Goal: Book appointment/travel/reservation

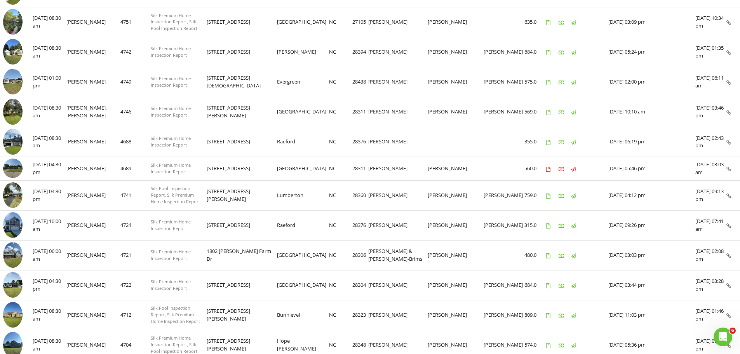
scroll to position [565, 0]
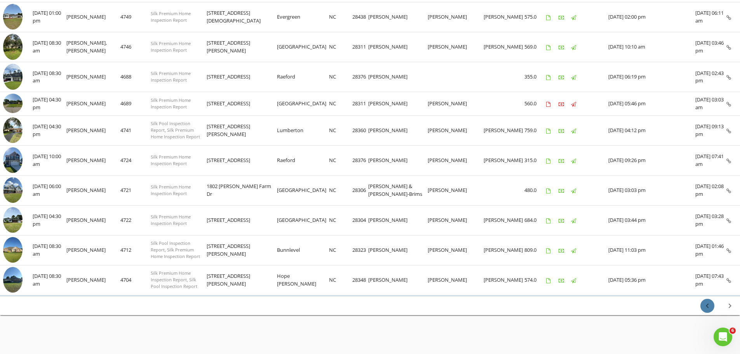
click at [709, 307] on icon "chevron_left" at bounding box center [707, 305] width 9 height 9
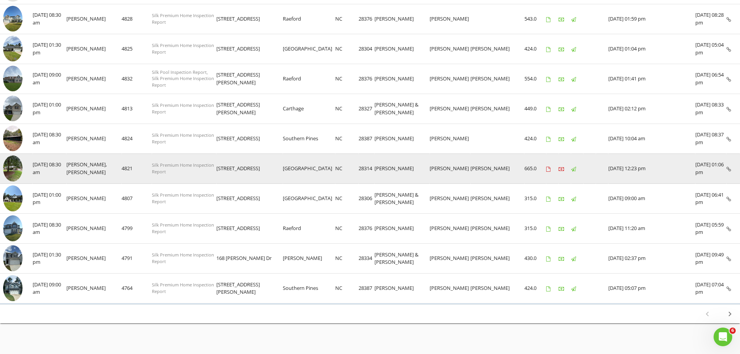
scroll to position [495, 0]
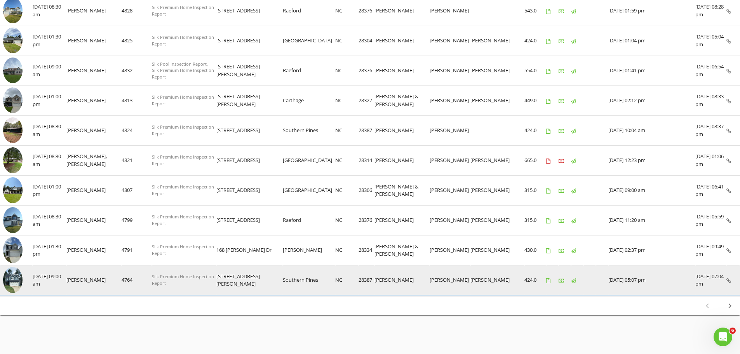
drag, startPoint x: 250, startPoint y: 279, endPoint x: 380, endPoint y: 279, distance: 129.8
click at [380, 279] on tr "check_box_outline_blank 08/16/2025 09:00 am Chris Skinner 4764 Silk Premium Hom…" at bounding box center [370, 280] width 740 height 30
copy tr "460 Clark St Southern Pines NC 28387"
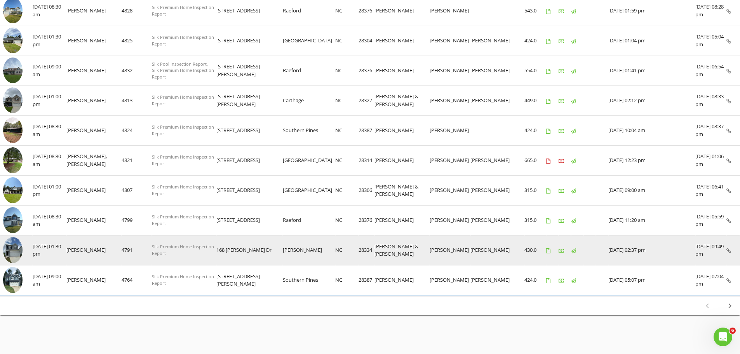
drag, startPoint x: 252, startPoint y: 249, endPoint x: 380, endPoint y: 249, distance: 127.5
click at [380, 249] on tr "check_box_outline_blank 08/16/2025 01:30 pm Chris Skinner 4791 Silk Premium Hom…" at bounding box center [370, 250] width 740 height 30
copy tr "168 Bruce Dr Dunn NC 28334"
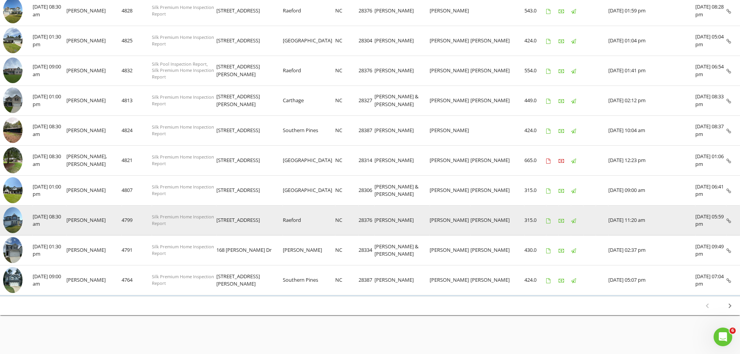
drag, startPoint x: 251, startPoint y: 223, endPoint x: 381, endPoint y: 220, distance: 130.2
click at [381, 220] on tr "check_box_outline_blank 08/18/2025 08:30 am Chris Skinner 4799 Silk Premium Hom…" at bounding box center [370, 221] width 740 height 30
copy tr "164 Marlboro St Raeford NC 28376"
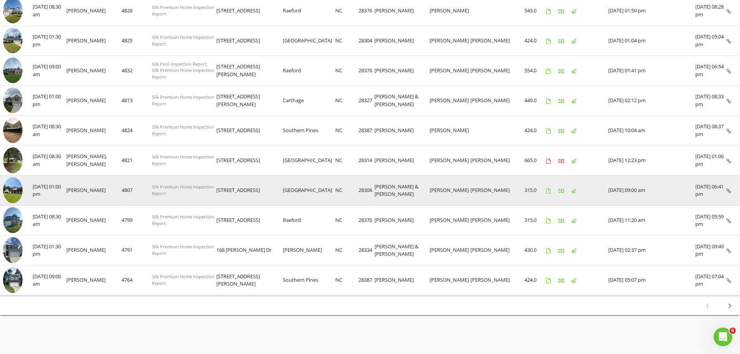
drag, startPoint x: 251, startPoint y: 191, endPoint x: 380, endPoint y: 191, distance: 129.4
click at [380, 191] on tr "check_box_outline_blank 08/18/2025 01:00 pm Chris Skinner 4807 Silk Premium Hom…" at bounding box center [370, 191] width 740 height 30
copy tr "3025 Morning Dew Ln Fayetteville NC 28306"
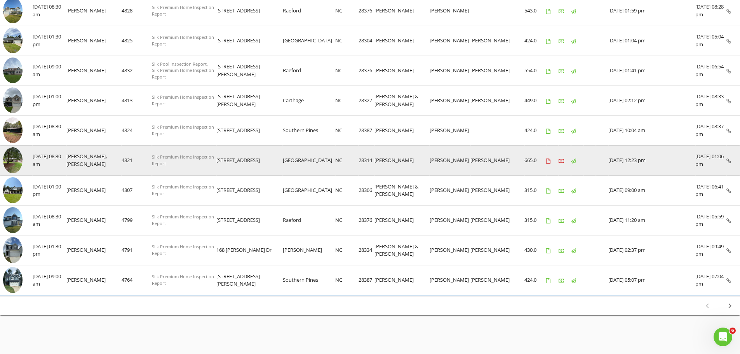
drag, startPoint x: 247, startPoint y: 158, endPoint x: 428, endPoint y: 160, distance: 181.1
click at [380, 162] on tr "check_box_outline_blank 08/22/2025 08:30 am Chris Skinner, Drew Naphy 4821 Silk…" at bounding box center [370, 160] width 740 height 30
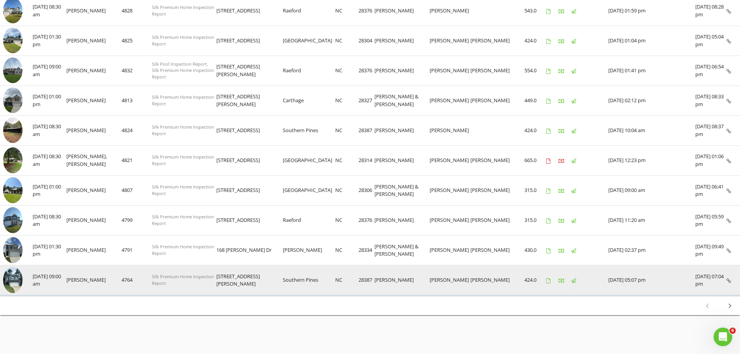
copy tr "5821 Tuckertown Ln Fayetteville NC 28314"
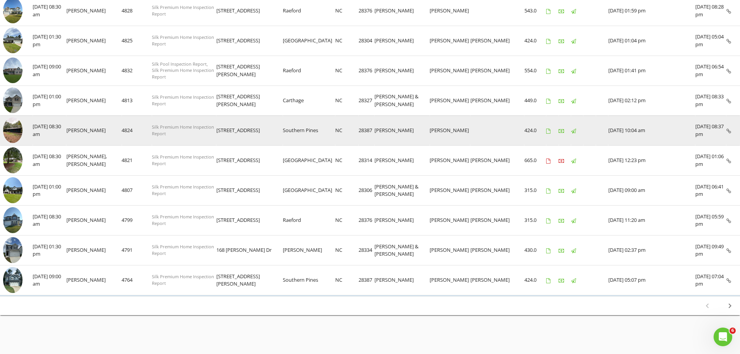
drag, startPoint x: 251, startPoint y: 129, endPoint x: 380, endPoint y: 129, distance: 129.4
click at [380, 129] on tr "check_box_outline_blank 08/22/2025 08:30 am Chris Skinner 4824 Silk Premium Hom…" at bounding box center [370, 130] width 740 height 30
copy tr "105 Tartan Trail Southern Pines NC 28387"
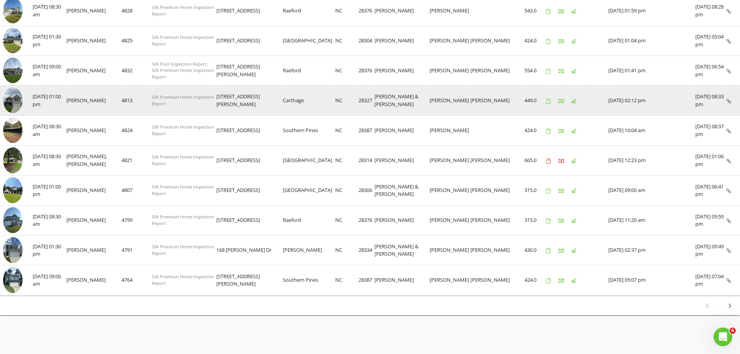
drag, startPoint x: 249, startPoint y: 101, endPoint x: 380, endPoint y: 101, distance: 130.6
click at [380, 101] on tr "check_box_outline_blank 08/22/2025 01:00 pm Chris Skinner 4813 Silk Premium Hom…" at bounding box center [370, 100] width 740 height 30
copy tr "325 Parrish Ln Carthage NC 28327"
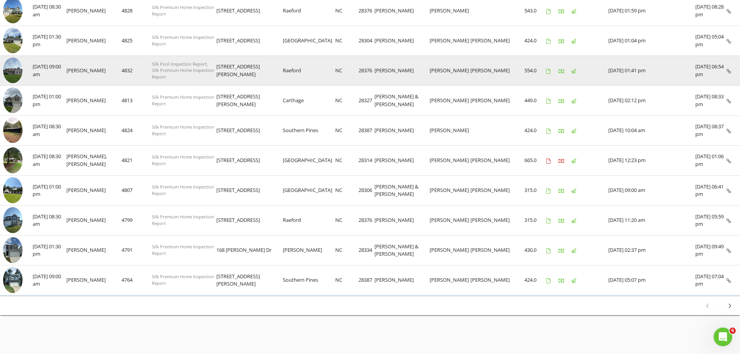
drag, startPoint x: 250, startPoint y: 71, endPoint x: 379, endPoint y: 71, distance: 129.0
click at [379, 71] on tr "check_box_outline_blank 08/23/2025 09:00 am Chris Skinner 4832 Silk Pool Inspec…" at bounding box center [370, 71] width 740 height 30
copy tr "995 Adcox Rd Raeford NC 28376"
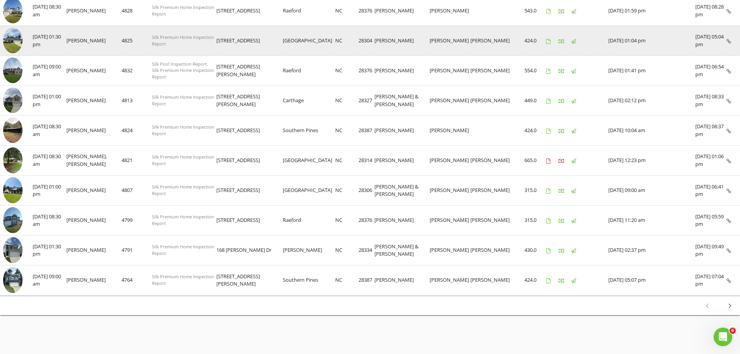
drag, startPoint x: 251, startPoint y: 41, endPoint x: 380, endPoint y: 41, distance: 129.8
click at [380, 41] on tr "check_box_outline_blank 08/23/2025 01:30 pm Chris Skinner 4825 Silk Premium Hom…" at bounding box center [370, 41] width 740 height 30
copy tr "2429 Paintersmill Dr Fayetteville NC 28304"
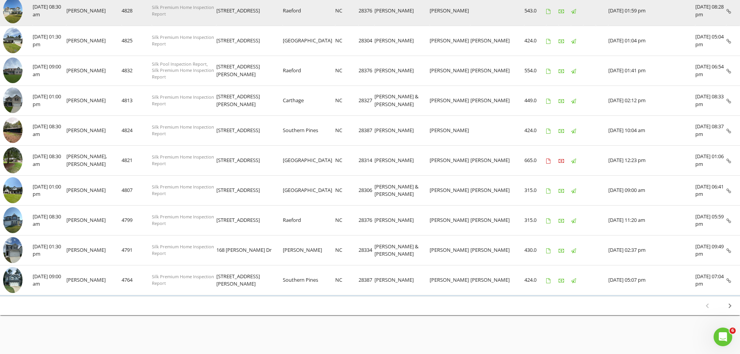
drag, startPoint x: 250, startPoint y: 12, endPoint x: 381, endPoint y: 15, distance: 131.0
click at [381, 15] on tr "check_box_outline_blank 08/25/2025 08:30 am Chris Skinner 4828 Silk Premium Hom…" at bounding box center [370, 11] width 740 height 30
copy tr "159 Gladstone St Raeford NC 28376"
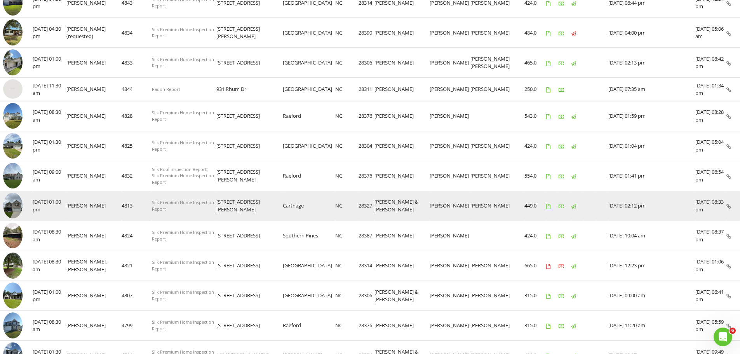
scroll to position [378, 0]
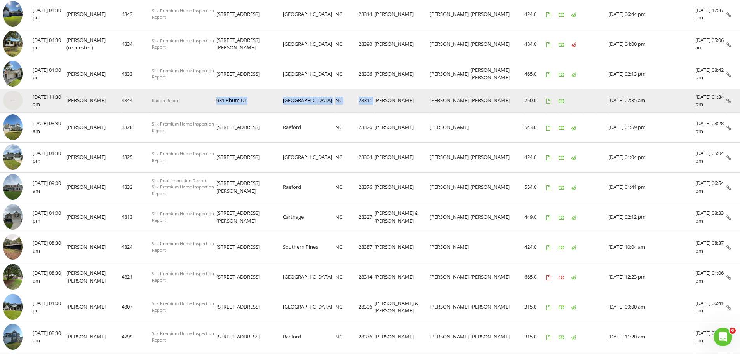
drag, startPoint x: 250, startPoint y: 101, endPoint x: 384, endPoint y: 102, distance: 133.7
click at [384, 102] on tr "check_box_outline_blank 08/25/2025 11:30 am Chris Skinner 4844 Radon Report 931…" at bounding box center [370, 101] width 740 height 24
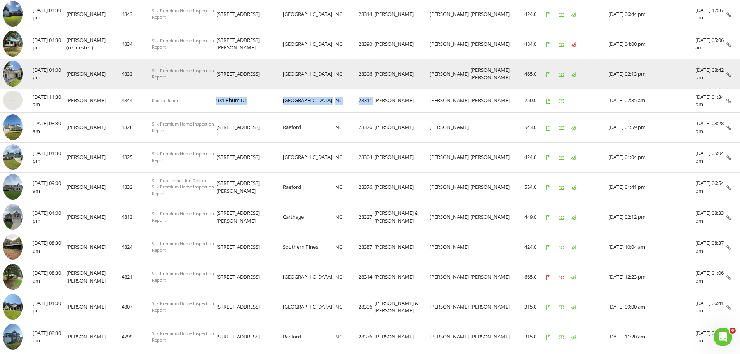
drag, startPoint x: 252, startPoint y: 74, endPoint x: 380, endPoint y: 73, distance: 128.6
click at [380, 73] on tr "check_box_outline_blank 08/25/2025 01:00 pm Chris Skinner 4833 Silk Premium Hom…" at bounding box center [370, 74] width 740 height 30
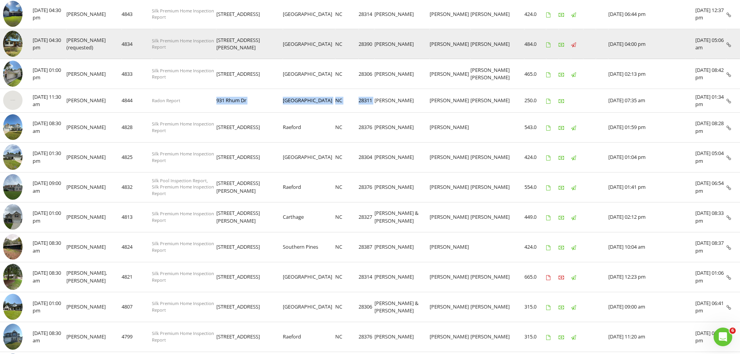
drag, startPoint x: 251, startPoint y: 45, endPoint x: 381, endPoint y: 48, distance: 130.6
click at [381, 48] on tr "check_box_outline_blank 08/26/2025 04:30 pm Chris Skinner (requested) 4834 Silk…" at bounding box center [370, 44] width 740 height 30
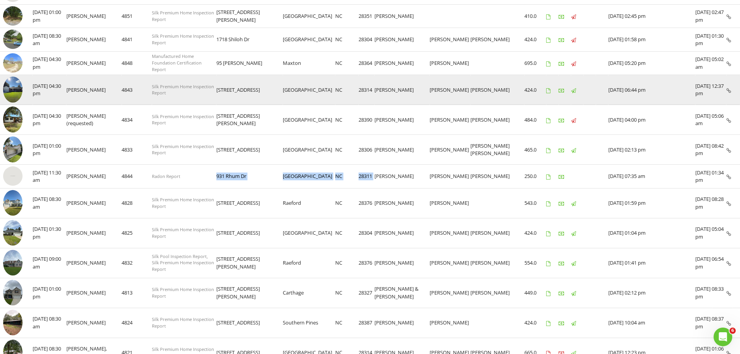
scroll to position [262, 0]
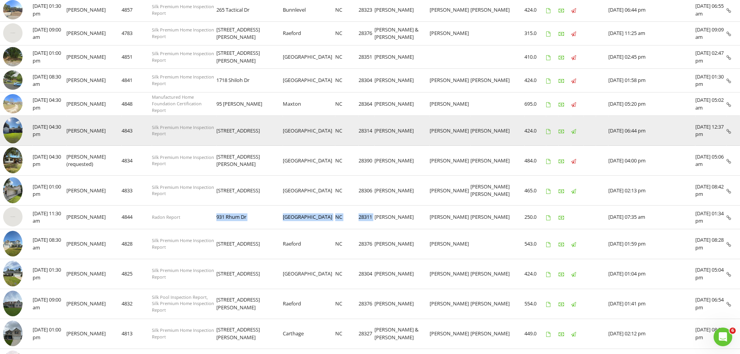
drag, startPoint x: 252, startPoint y: 132, endPoint x: 381, endPoint y: 129, distance: 129.1
click at [381, 129] on tr "check_box_outline_blank 08/27/2025 04:30 pm Chris Skinner 4843 Silk Premium Hom…" at bounding box center [370, 131] width 740 height 30
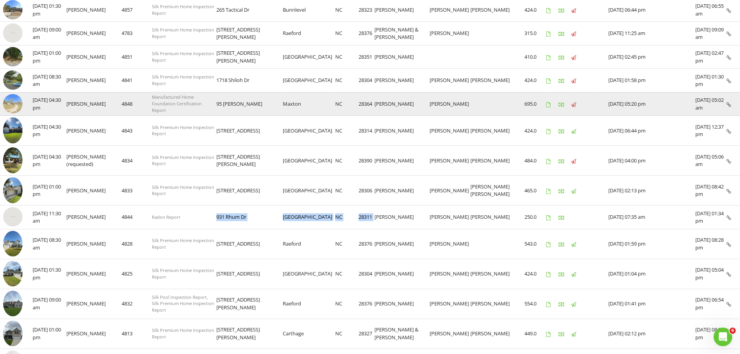
drag, startPoint x: 248, startPoint y: 105, endPoint x: 380, endPoint y: 102, distance: 132.2
click at [380, 102] on tr "check_box_outline_blank 08/28/2025 04:30 pm Chris Skinner 4848 Manufactured Hom…" at bounding box center [370, 104] width 740 height 24
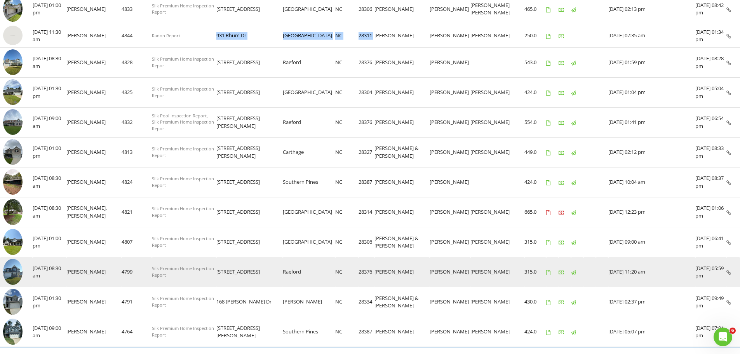
scroll to position [456, 0]
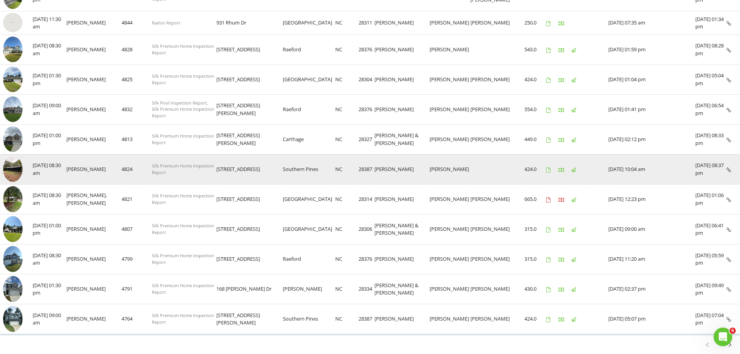
drag, startPoint x: 732, startPoint y: 167, endPoint x: 729, endPoint y: 170, distance: 4.1
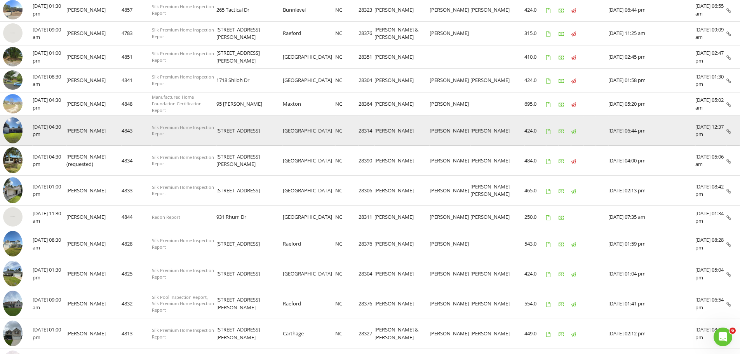
scroll to position [0, 0]
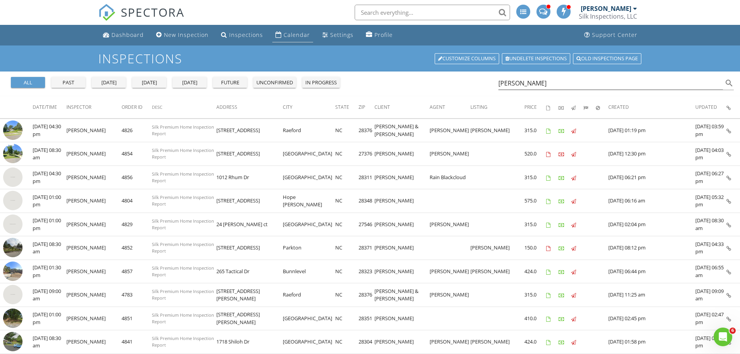
click at [284, 35] on div "Calendar" at bounding box center [297, 34] width 26 height 7
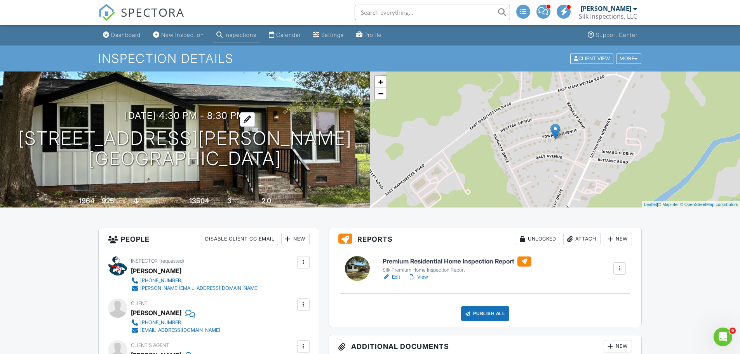
click at [241, 113] on h3 "08/26/2025 4:30 pm - 8:30 pm" at bounding box center [185, 115] width 120 height 10
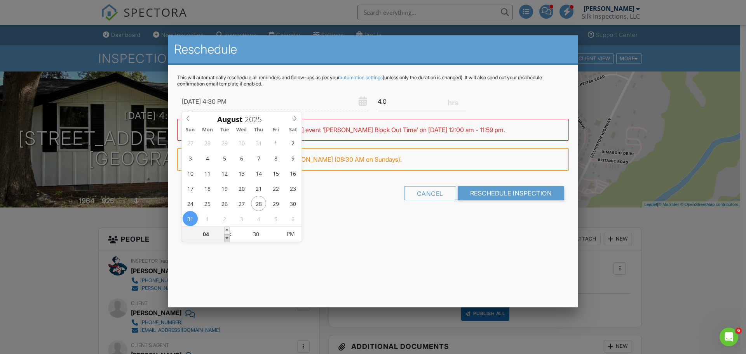
type input "08/31/2025 3:30 PM"
type input "03"
click at [228, 239] on span at bounding box center [226, 238] width 5 height 8
type input "08/31/2025 2:30 PM"
type input "02"
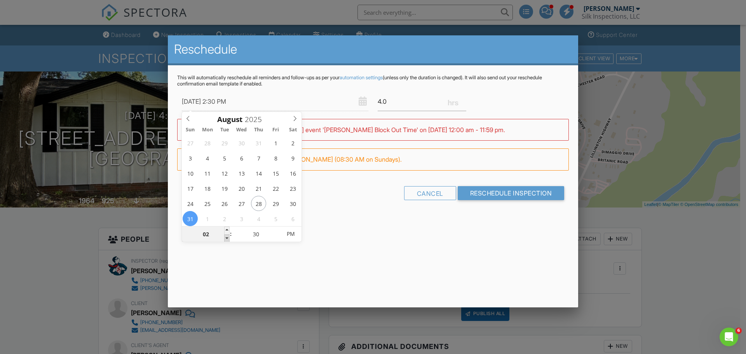
click at [228, 239] on span at bounding box center [226, 238] width 5 height 8
type input "08/31/2025 1:30 PM"
type input "01"
click at [228, 239] on span at bounding box center [226, 238] width 5 height 8
type input "08/31/2025 12:30 PM"
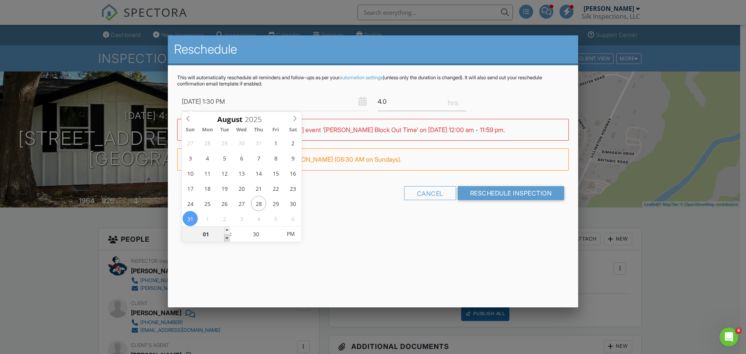
type input "12"
click at [228, 239] on span at bounding box center [226, 238] width 5 height 8
type input "08/31/2025 11:30 AM"
type input "11"
click at [228, 239] on span at bounding box center [226, 238] width 5 height 8
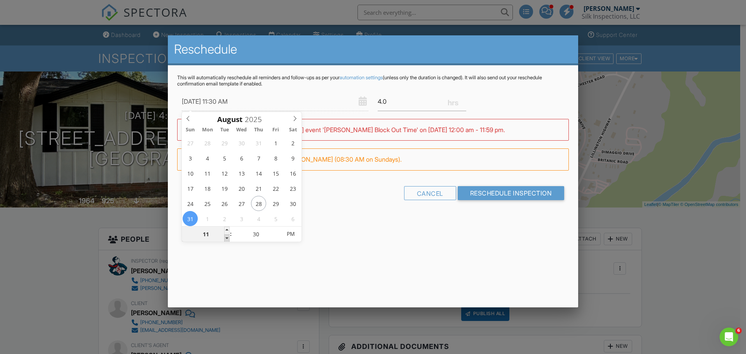
type input "08/31/2025 10:30 AM"
type input "10"
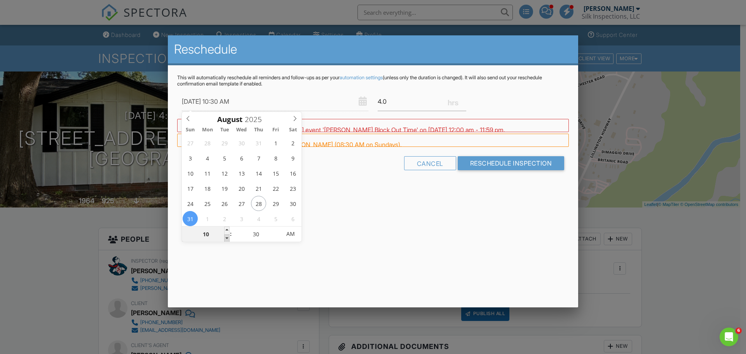
click at [228, 239] on span at bounding box center [226, 238] width 5 height 8
type input "08/31/2025 9:30 AM"
type input "09"
click at [228, 239] on span at bounding box center [226, 238] width 5 height 8
type input "08/31/2025 8:30 AM"
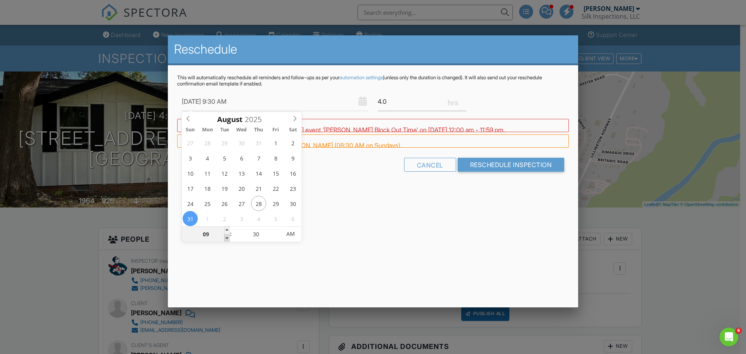
type input "08"
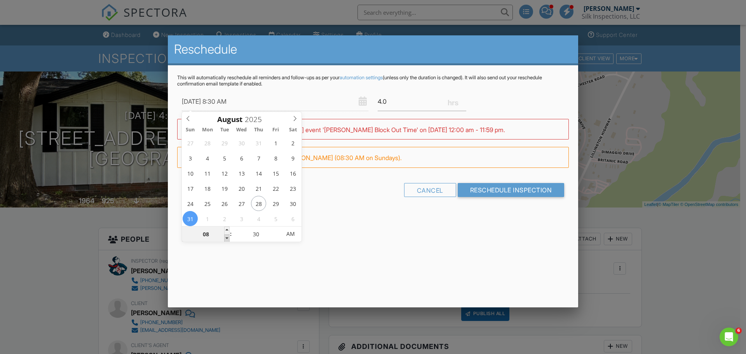
click at [228, 239] on span at bounding box center [226, 238] width 5 height 8
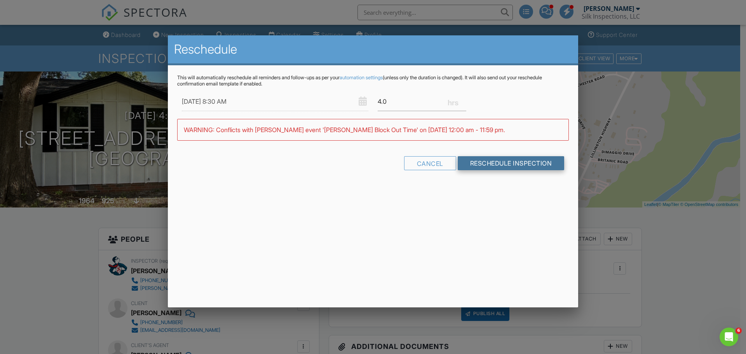
click at [497, 164] on input "Reschedule Inspection" at bounding box center [511, 163] width 107 height 14
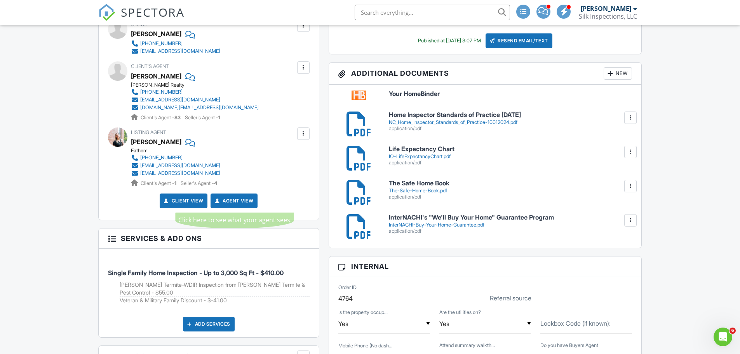
scroll to position [350, 0]
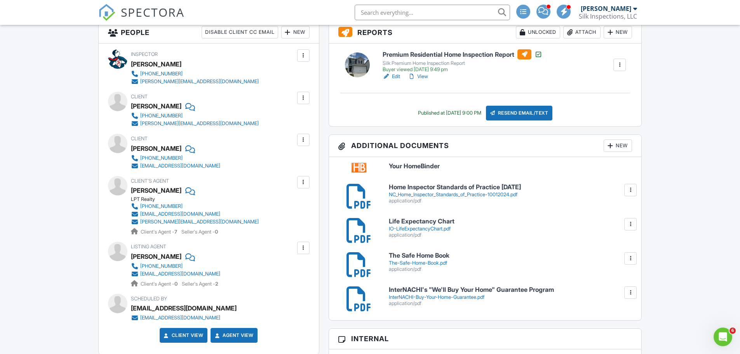
scroll to position [350, 0]
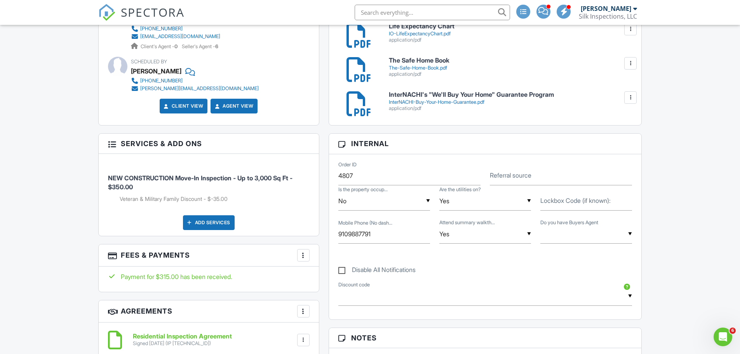
scroll to position [427, 0]
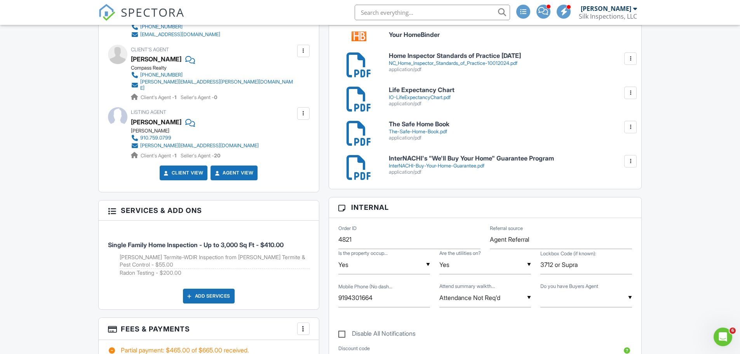
scroll to position [350, 0]
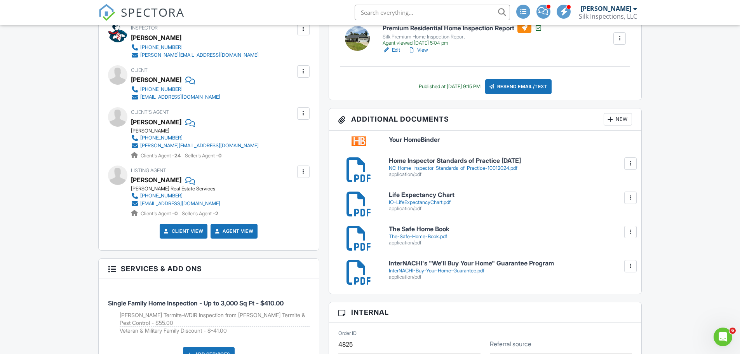
scroll to position [311, 0]
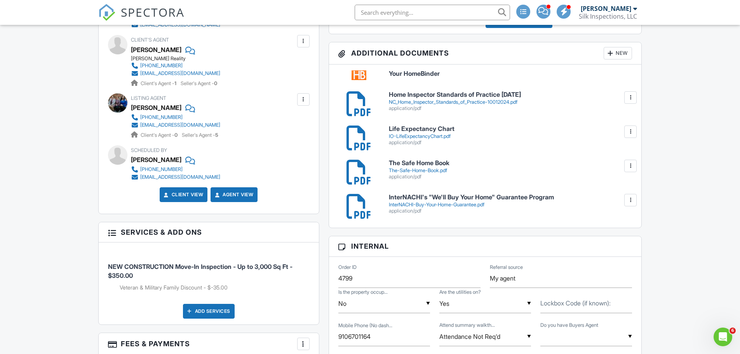
scroll to position [311, 0]
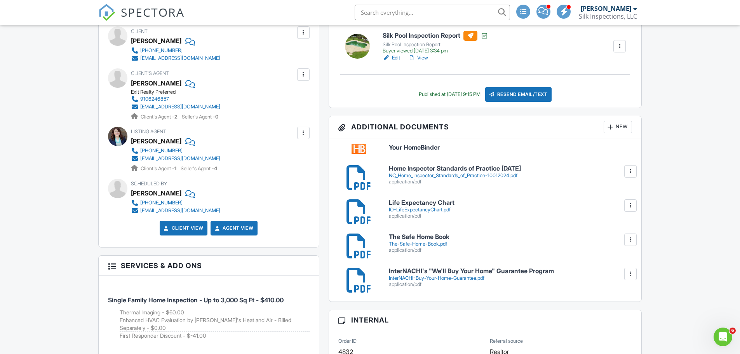
scroll to position [311, 0]
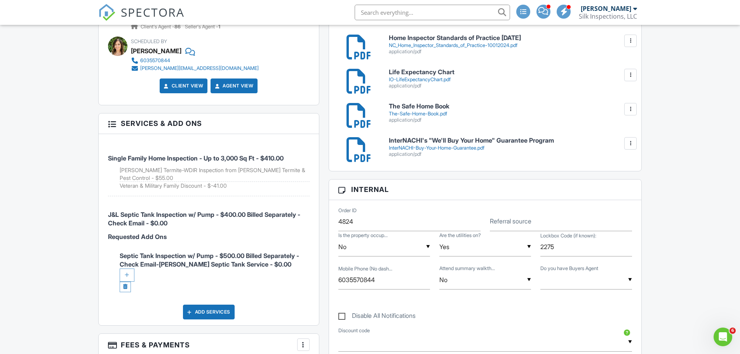
scroll to position [389, 0]
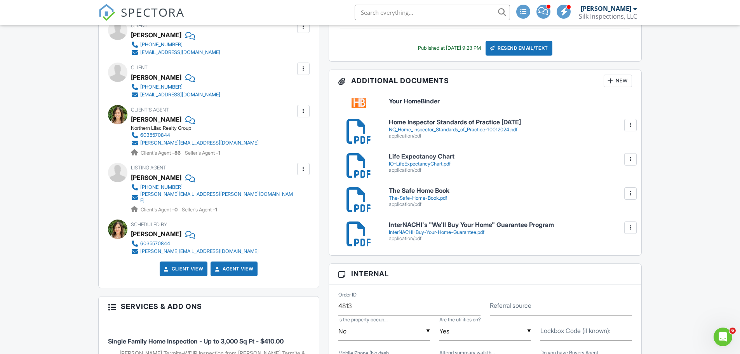
scroll to position [350, 0]
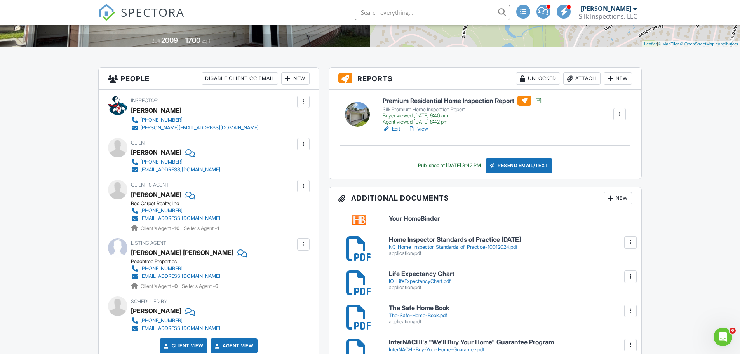
scroll to position [311, 0]
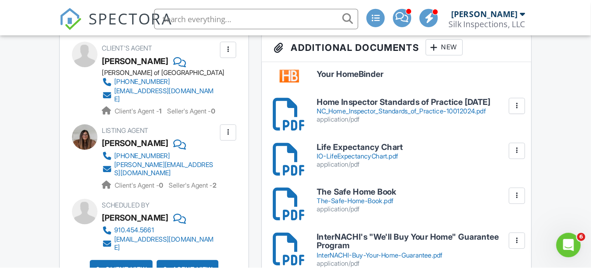
scroll to position [311, 0]
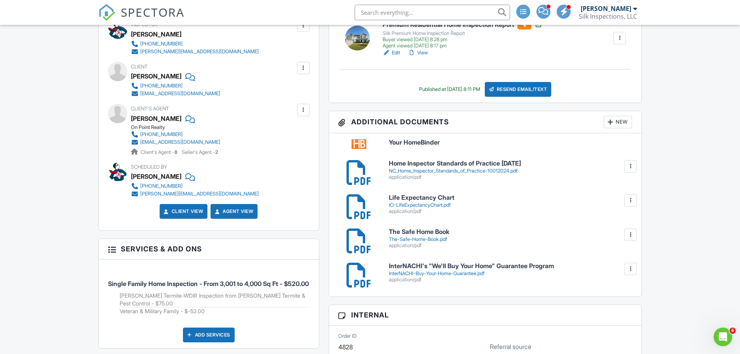
scroll to position [311, 0]
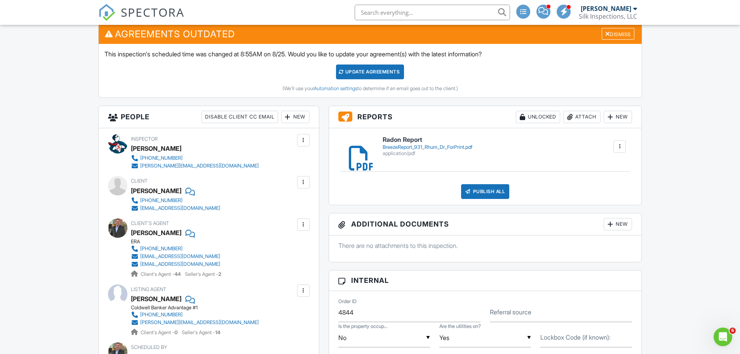
scroll to position [117, 0]
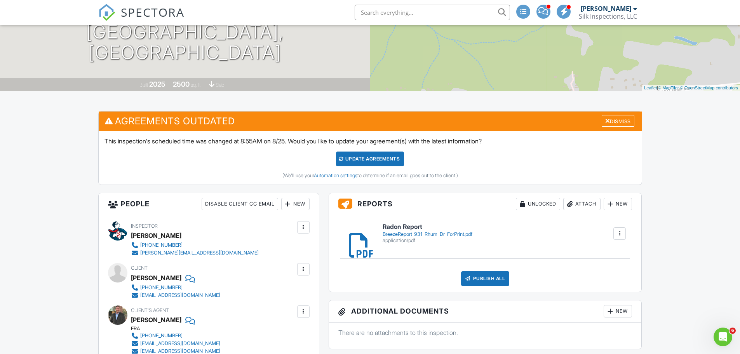
click at [358, 159] on div "Update Agreements" at bounding box center [370, 159] width 68 height 15
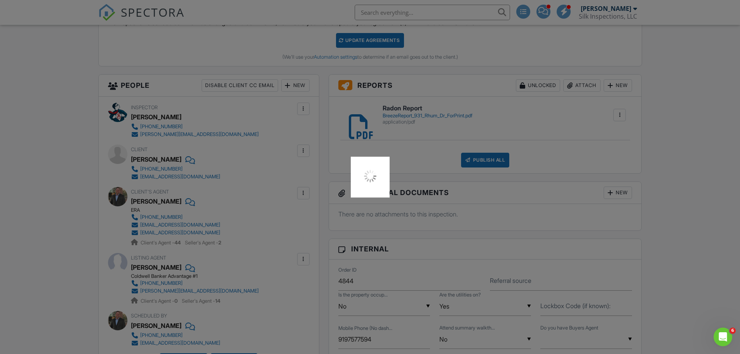
scroll to position [350, 0]
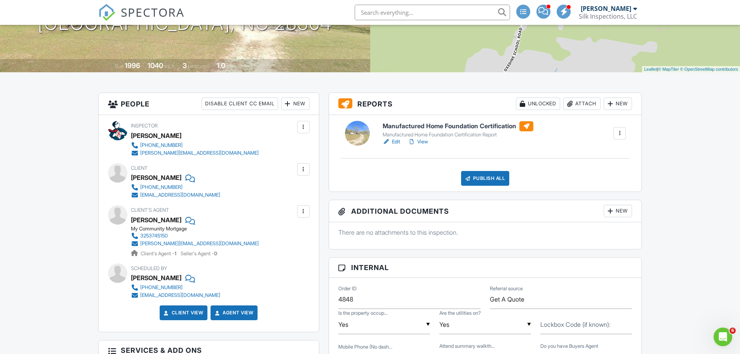
scroll to position [350, 0]
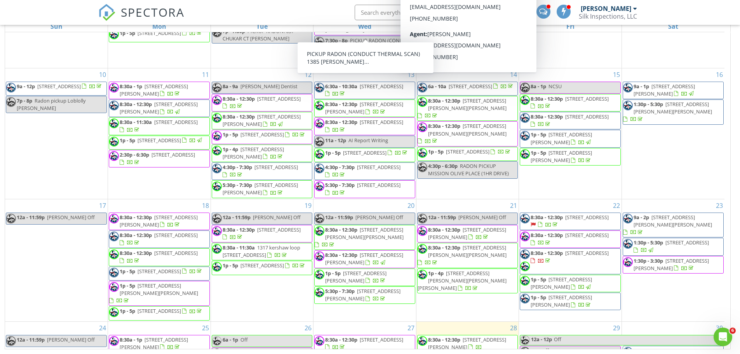
scroll to position [426, 0]
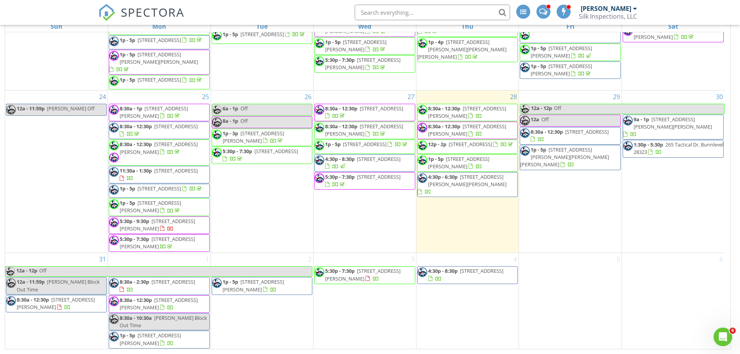
click at [399, 12] on input "text" at bounding box center [432, 13] width 155 height 16
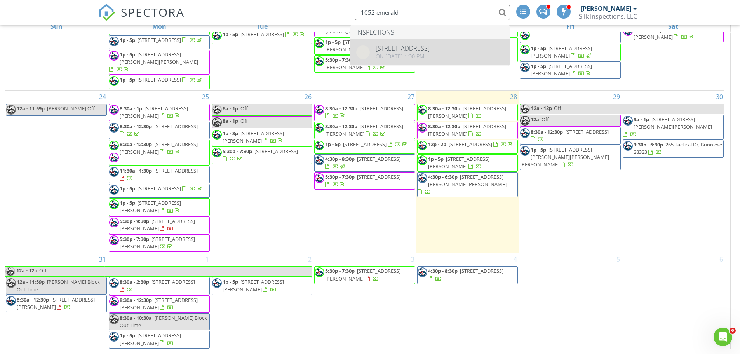
type input "1052 emerald"
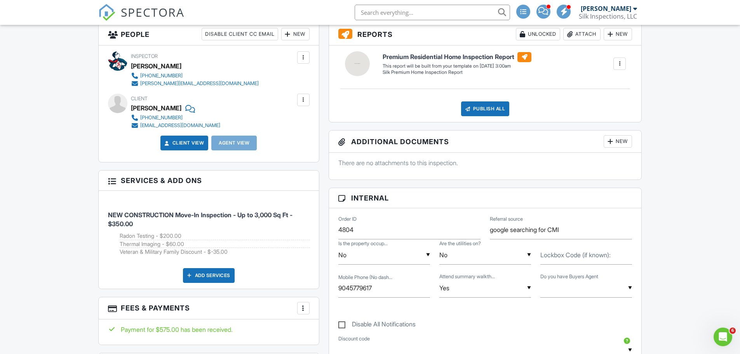
scroll to position [78, 0]
